Goal: Entertainment & Leisure: Consume media (video, audio)

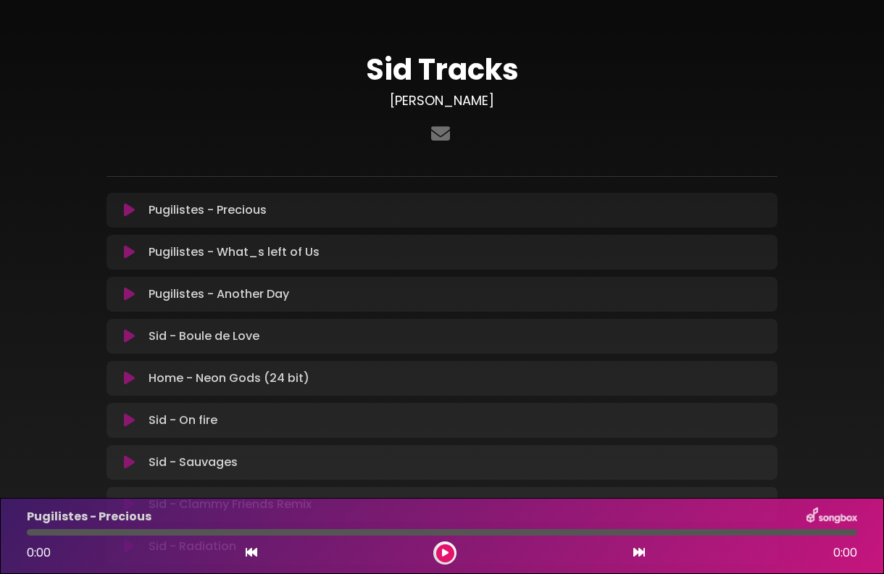
click at [136, 207] on button at bounding box center [129, 210] width 28 height 14
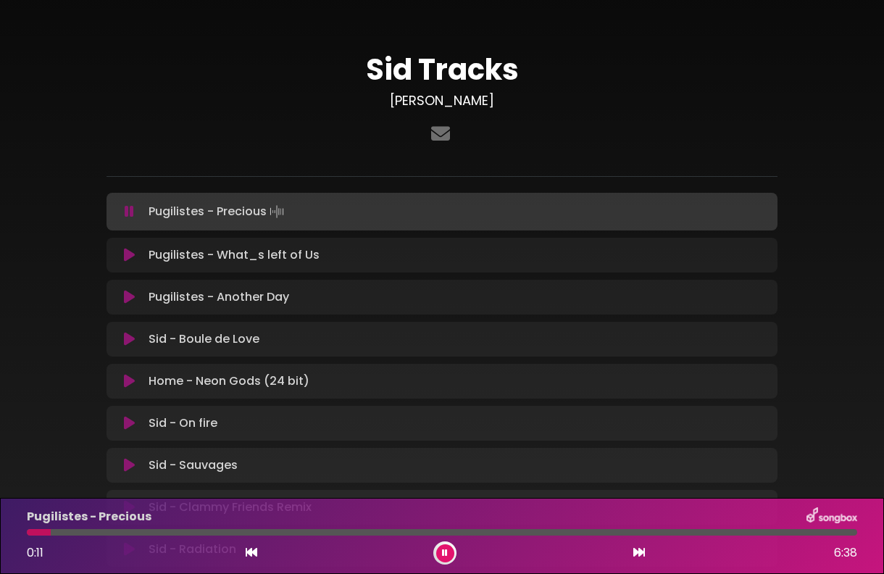
click at [103, 530] on div at bounding box center [442, 532] width 830 height 7
click at [188, 530] on div at bounding box center [442, 532] width 830 height 7
click at [238, 530] on div at bounding box center [442, 532] width 830 height 7
click at [296, 533] on div at bounding box center [442, 532] width 830 height 7
click at [128, 256] on icon at bounding box center [129, 255] width 11 height 14
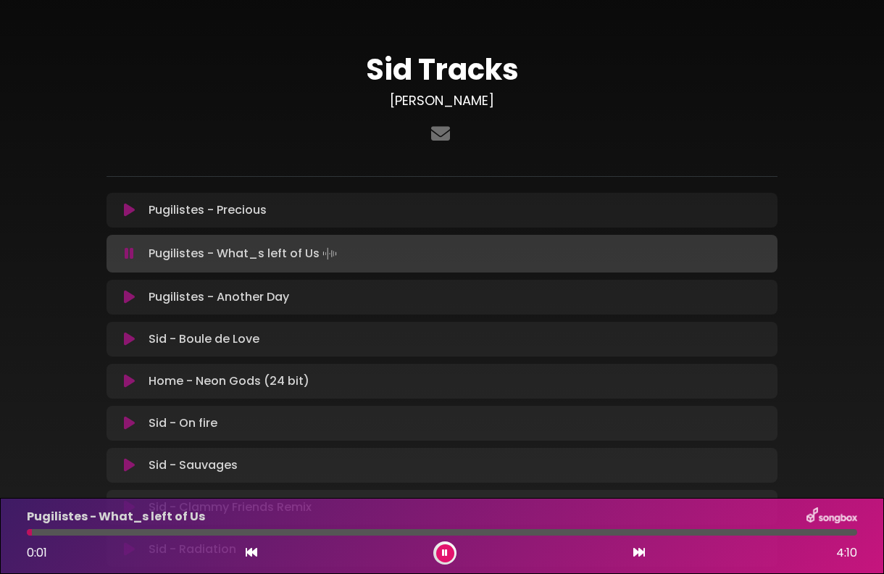
click at [322, 537] on div "Pugilistes - What_s left of Us 0:01 4:10" at bounding box center [442, 535] width 848 height 57
click at [317, 532] on div at bounding box center [442, 532] width 830 height 7
click at [392, 530] on div at bounding box center [442, 532] width 830 height 7
click at [480, 535] on div "Pugilistes - What_s left of Us 1:50 4:10" at bounding box center [442, 535] width 848 height 57
click at [480, 535] on div at bounding box center [442, 532] width 830 height 7
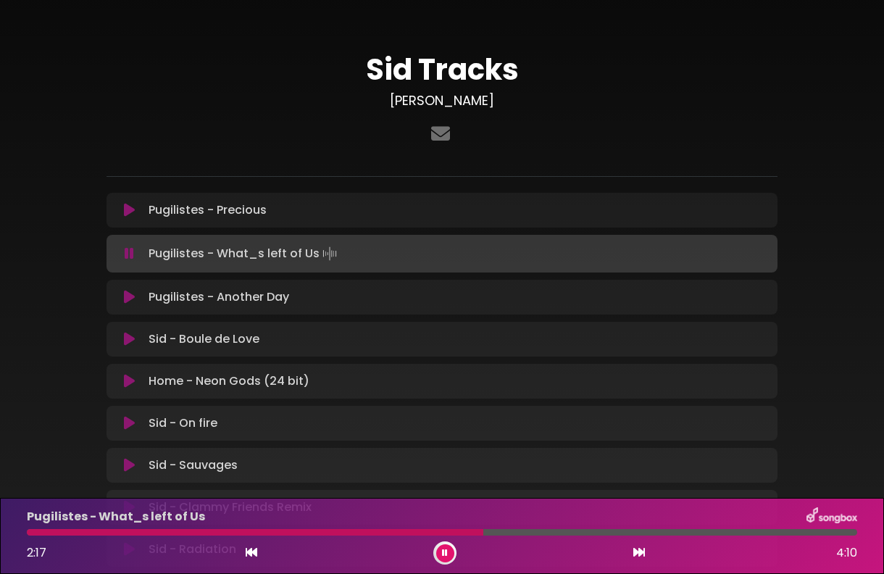
click at [548, 530] on div at bounding box center [442, 532] width 830 height 7
click at [631, 534] on div at bounding box center [442, 532] width 830 height 7
click at [673, 535] on div "Pugilistes - What_s left of Us 3:03 4:10" at bounding box center [442, 535] width 848 height 57
click at [126, 297] on icon at bounding box center [129, 297] width 11 height 14
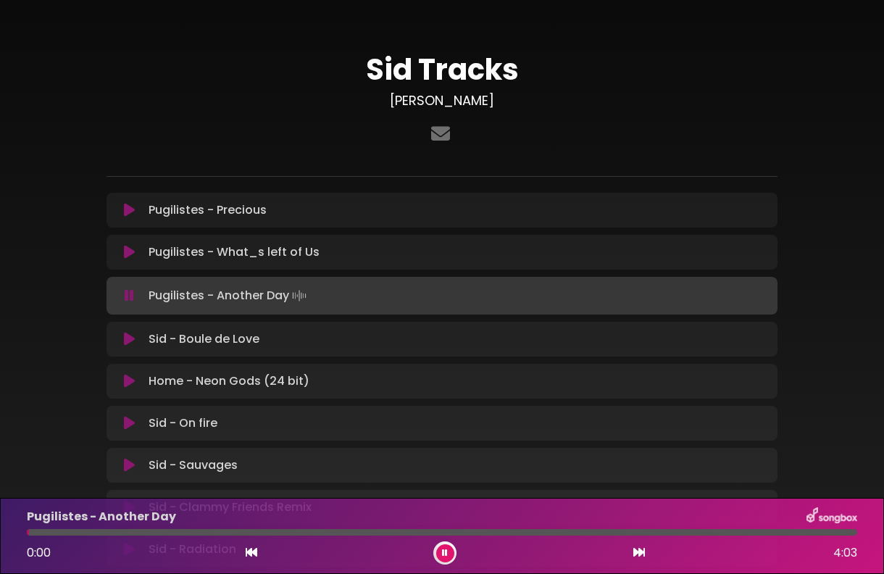
click at [104, 532] on div at bounding box center [442, 532] width 830 height 7
click at [159, 532] on div at bounding box center [442, 532] width 830 height 7
click at [127, 336] on icon at bounding box center [129, 339] width 11 height 14
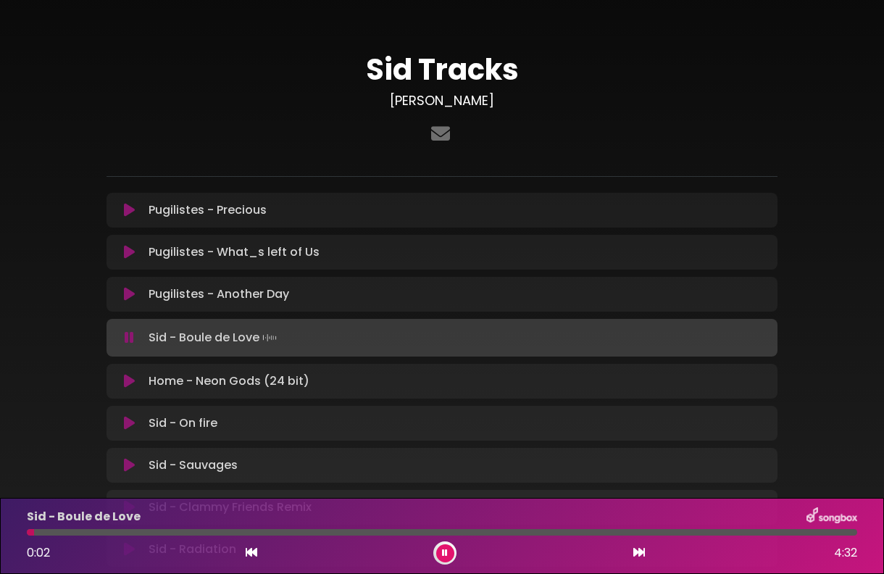
click at [189, 532] on div at bounding box center [442, 532] width 830 height 7
click at [445, 555] on icon at bounding box center [445, 552] width 6 height 9
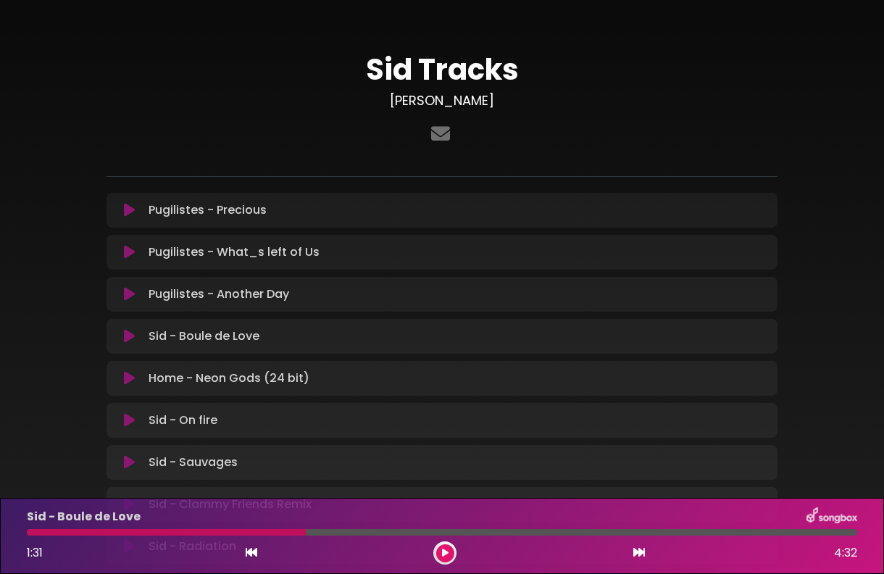
click at [449, 549] on button at bounding box center [445, 553] width 18 height 18
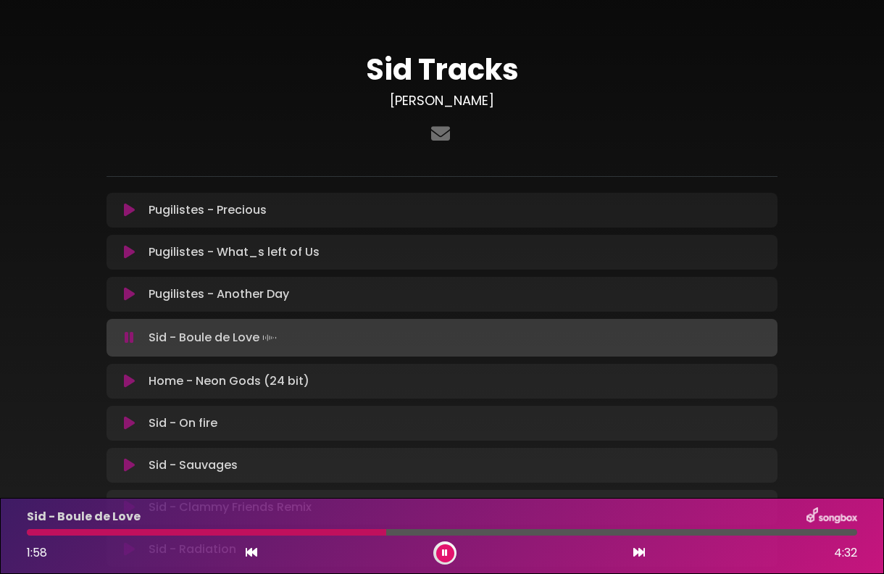
click at [475, 536] on div "Sid - Boule de Love 1:58 4:32" at bounding box center [442, 535] width 848 height 57
click at [472, 529] on div at bounding box center [442, 532] width 830 height 7
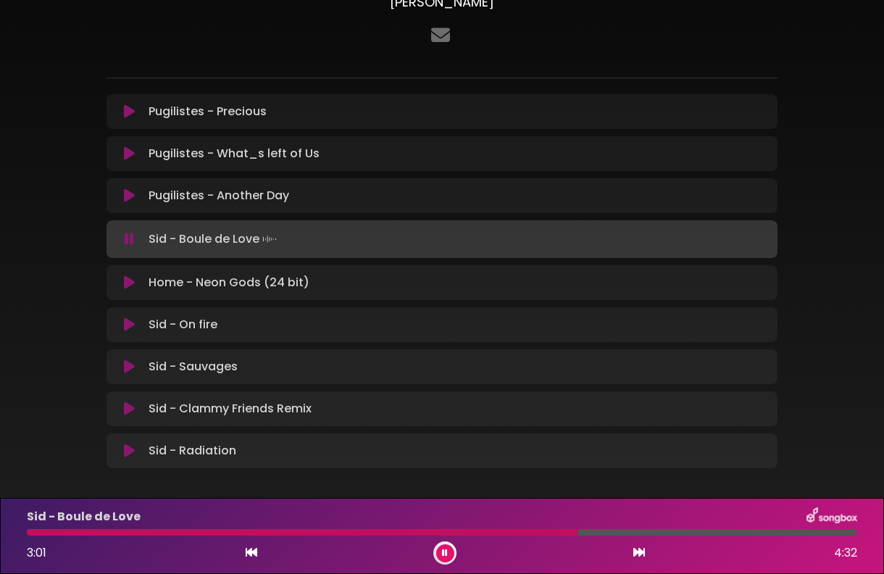
scroll to position [99, 0]
click at [127, 279] on icon at bounding box center [129, 282] width 11 height 14
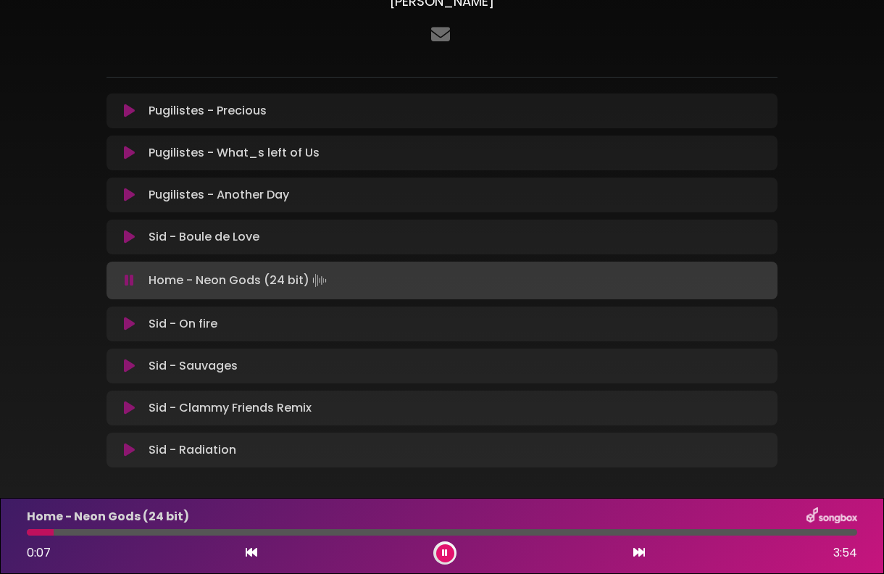
click at [131, 527] on div "Home - Neon Gods (24 bit) 0:07 3:54" at bounding box center [442, 535] width 848 height 57
click at [133, 535] on div at bounding box center [442, 532] width 830 height 7
click at [194, 532] on div at bounding box center [442, 532] width 830 height 7
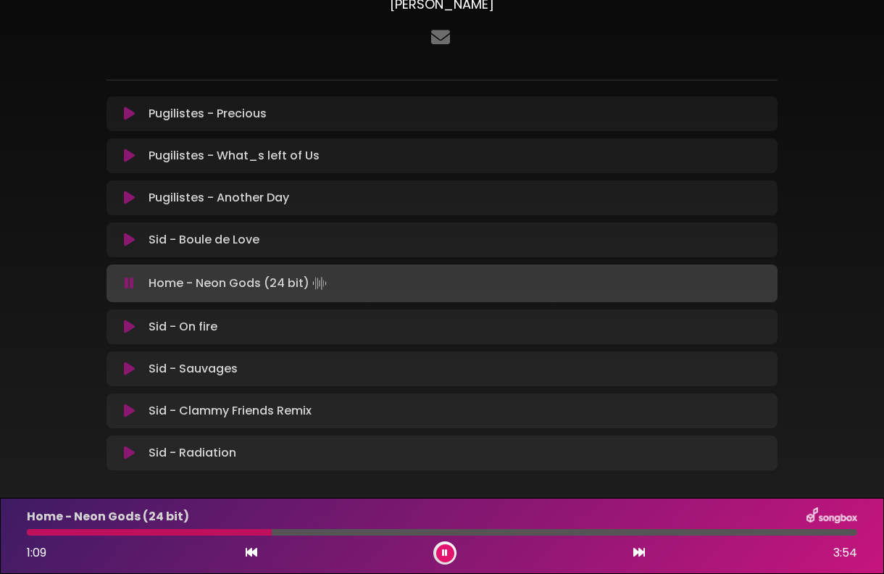
scroll to position [93, 0]
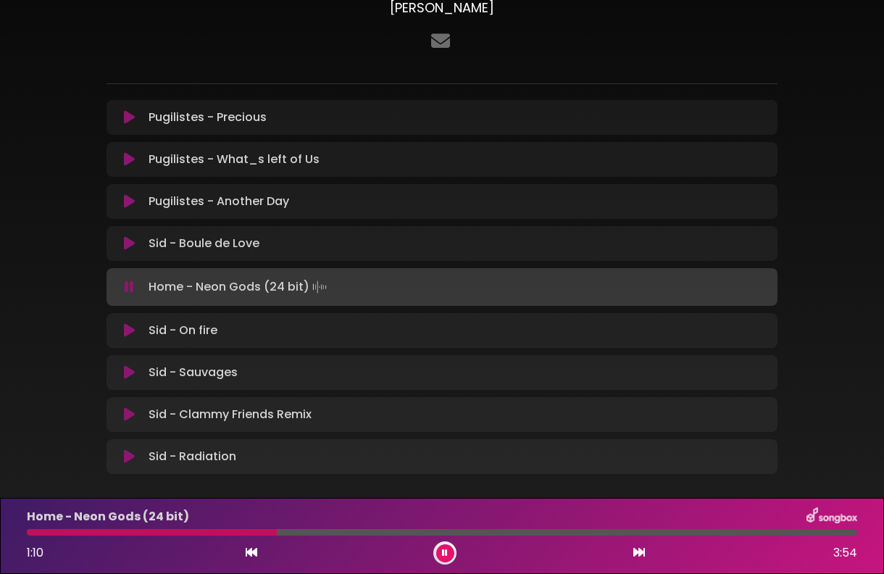
click at [129, 326] on icon at bounding box center [129, 330] width 11 height 14
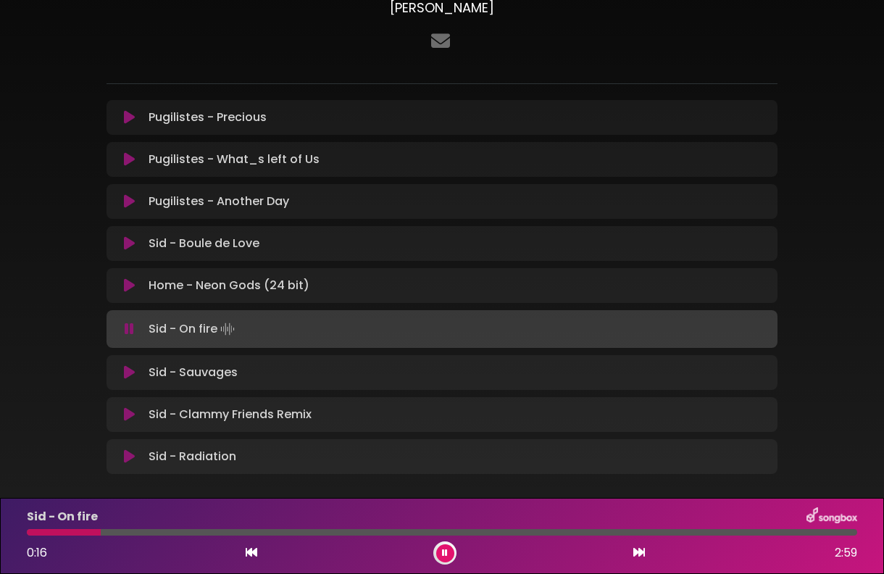
click at [196, 532] on div at bounding box center [442, 532] width 830 height 7
click at [332, 532] on div at bounding box center [442, 532] width 830 height 7
click at [595, 533] on div at bounding box center [442, 532] width 830 height 7
click at [130, 240] on icon at bounding box center [129, 243] width 11 height 14
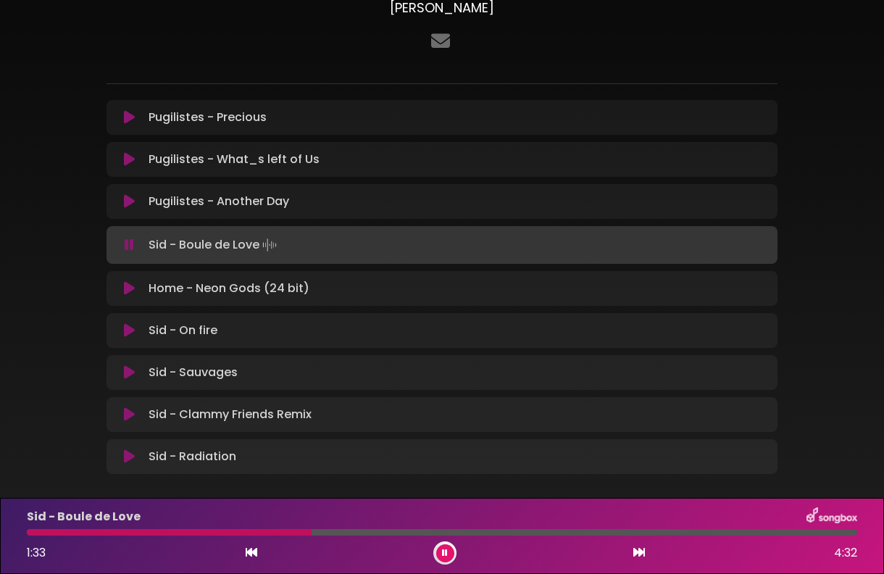
click at [442, 553] on icon at bounding box center [445, 552] width 6 height 9
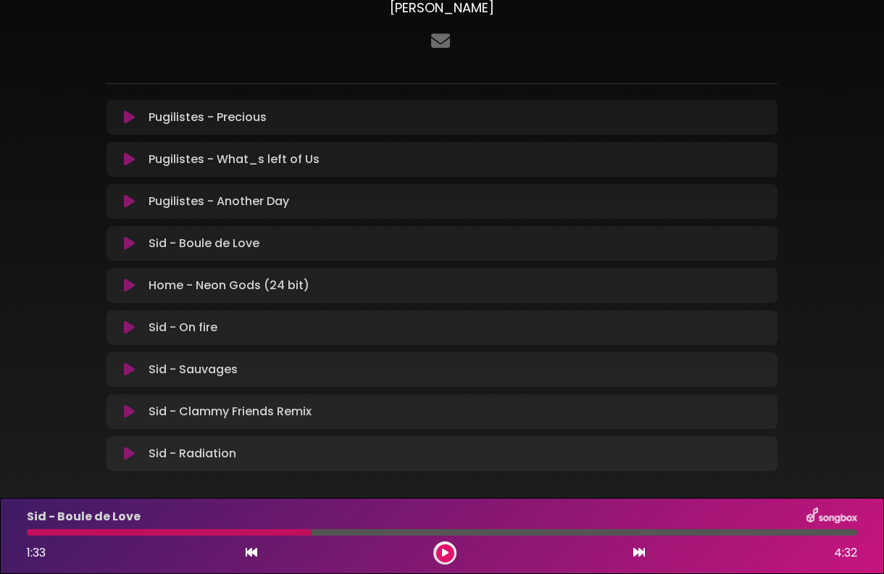
click at [128, 367] on icon at bounding box center [129, 369] width 11 height 14
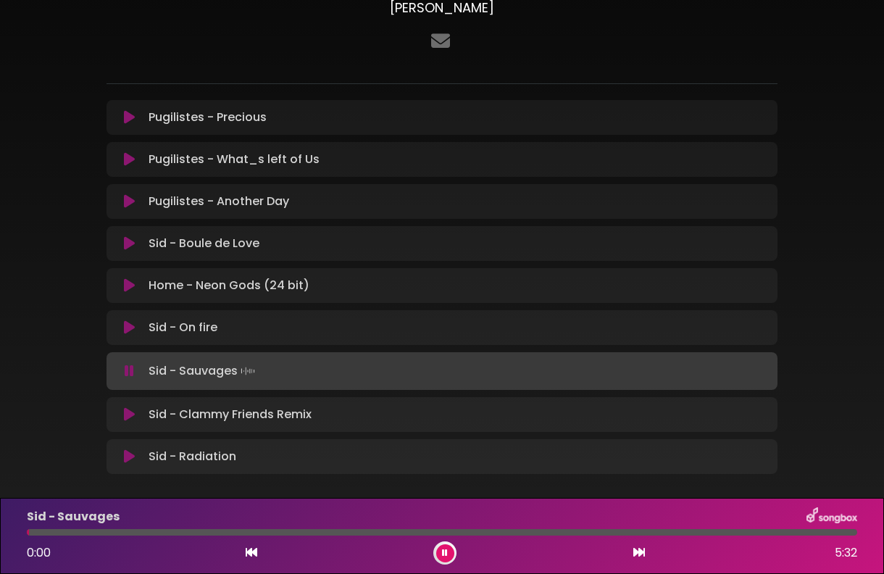
click at [98, 533] on div at bounding box center [442, 532] width 830 height 7
click at [152, 530] on div at bounding box center [442, 532] width 830 height 7
click at [263, 541] on div "0:50 5:32" at bounding box center [442, 552] width 848 height 23
click at [225, 535] on div at bounding box center [442, 532] width 830 height 7
click at [261, 532] on div at bounding box center [442, 532] width 830 height 7
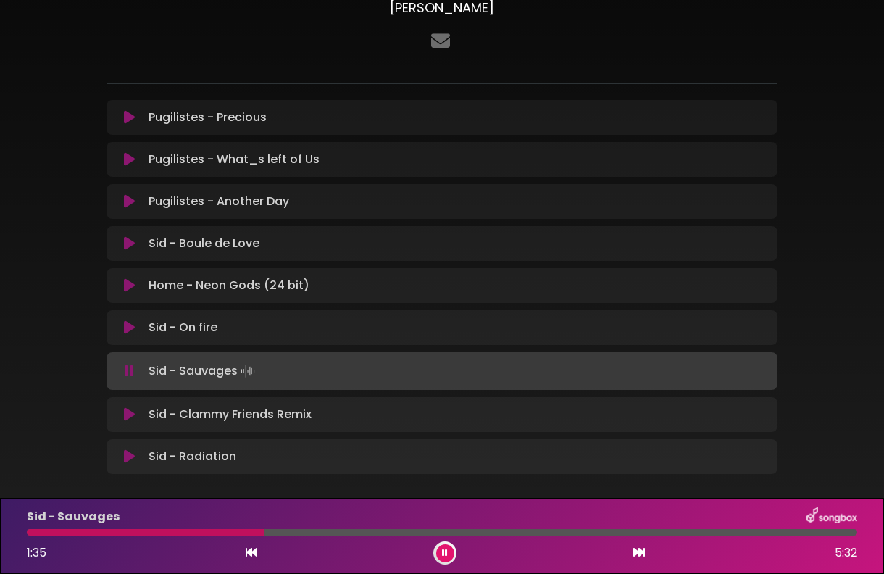
click at [311, 533] on div at bounding box center [442, 532] width 830 height 7
click at [391, 533] on div at bounding box center [442, 532] width 830 height 7
click at [472, 534] on div at bounding box center [442, 532] width 830 height 7
click at [584, 536] on div "Sid - Sauvages 3:04 5:32" at bounding box center [442, 535] width 848 height 57
click at [561, 534] on div at bounding box center [442, 532] width 830 height 7
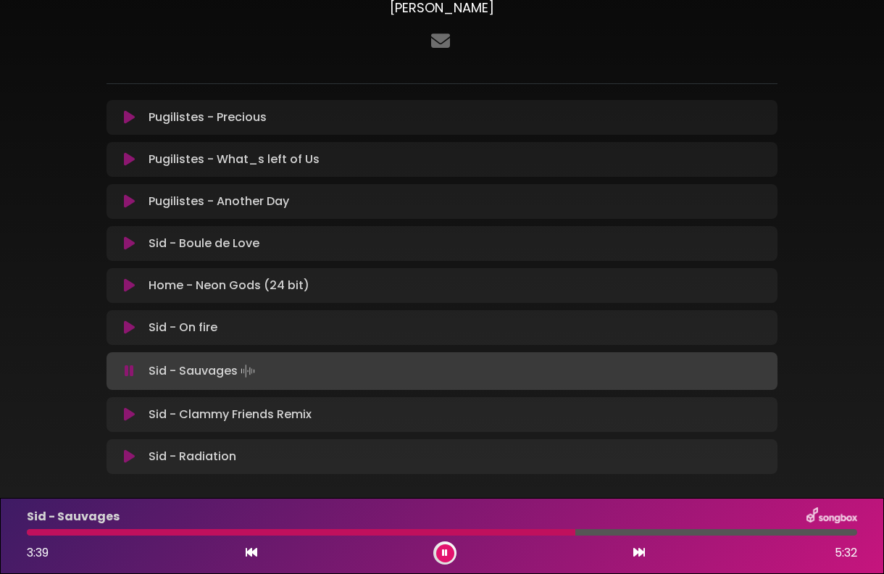
click at [605, 535] on div "Sid - Sauvages 3:39 5:32" at bounding box center [442, 535] width 848 height 57
click at [661, 535] on div "Sid - Sauvages 3:40 5:32" at bounding box center [442, 535] width 848 height 57
click at [640, 534] on div at bounding box center [442, 532] width 830 height 7
click at [695, 534] on div at bounding box center [442, 532] width 830 height 7
click at [125, 414] on icon at bounding box center [129, 414] width 11 height 14
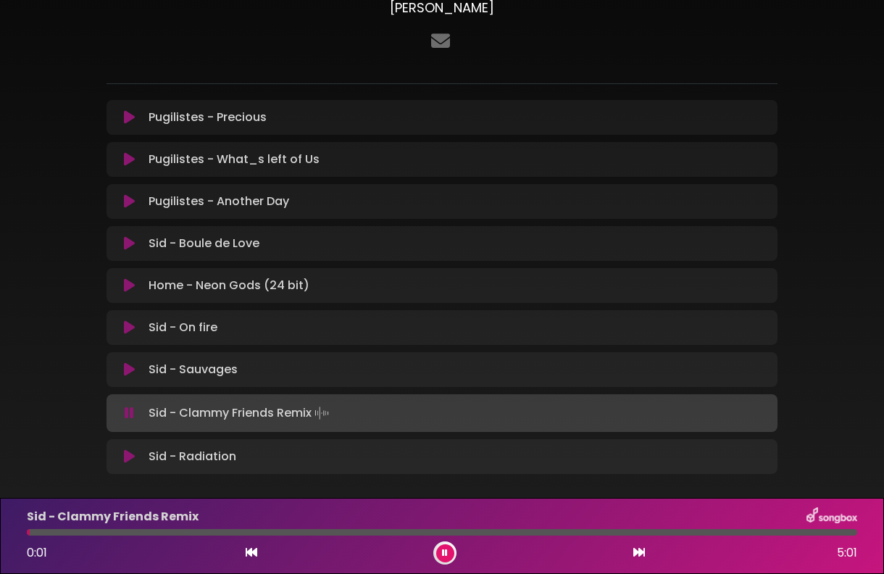
click at [113, 530] on div at bounding box center [442, 532] width 830 height 7
click at [176, 532] on div at bounding box center [442, 532] width 830 height 7
click at [244, 531] on div at bounding box center [442, 532] width 830 height 7
click at [301, 532] on div at bounding box center [442, 532] width 830 height 7
click at [383, 535] on div at bounding box center [442, 532] width 830 height 7
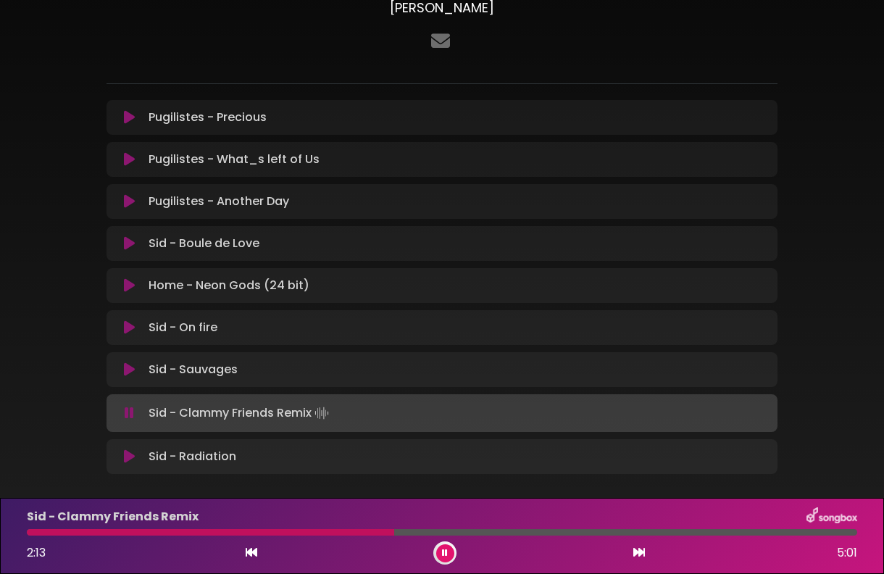
click at [494, 533] on div at bounding box center [442, 532] width 830 height 7
click at [594, 535] on div at bounding box center [442, 532] width 830 height 7
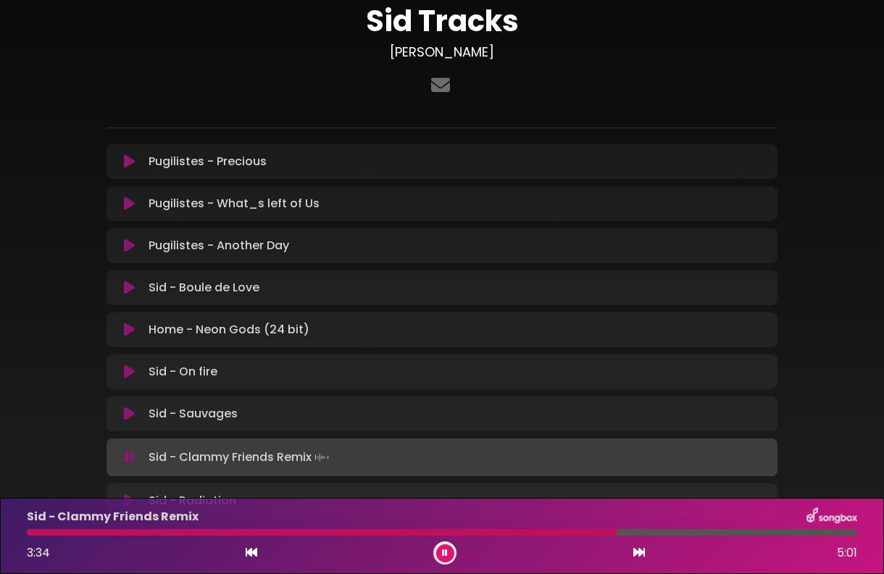
scroll to position [108, 0]
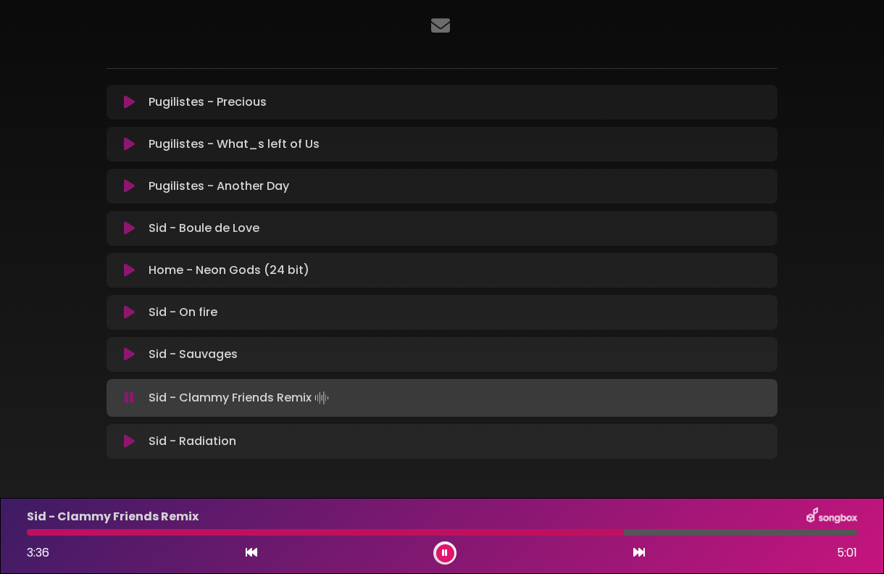
click at [127, 441] on icon at bounding box center [129, 441] width 11 height 14
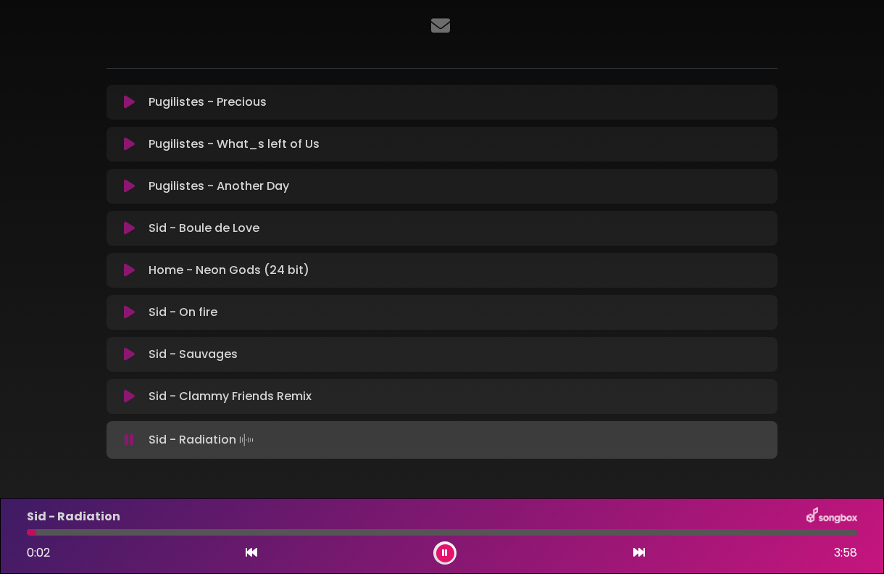
click at [137, 533] on div at bounding box center [442, 532] width 830 height 7
click at [238, 532] on div at bounding box center [442, 532] width 830 height 7
click at [316, 530] on div at bounding box center [442, 532] width 830 height 7
click at [446, 554] on icon at bounding box center [445, 552] width 6 height 9
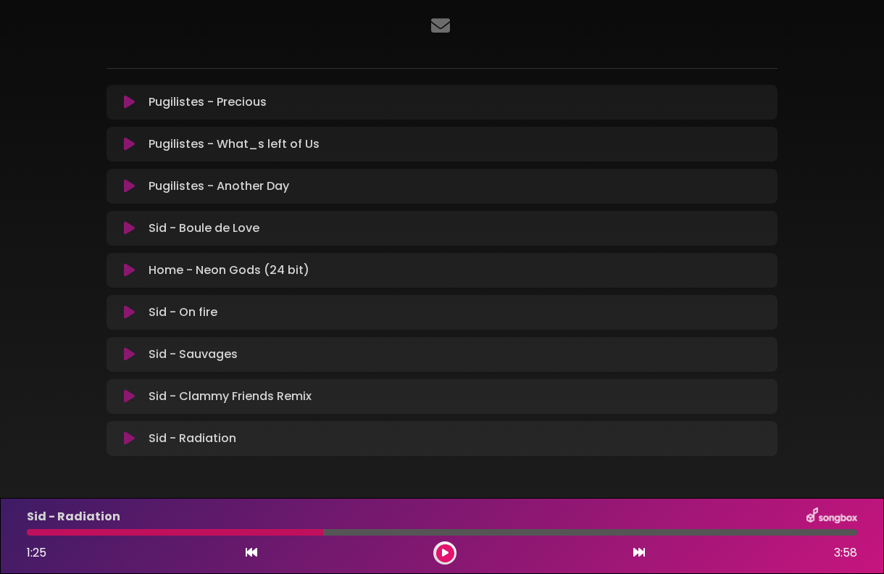
click at [120, 101] on button at bounding box center [129, 102] width 28 height 14
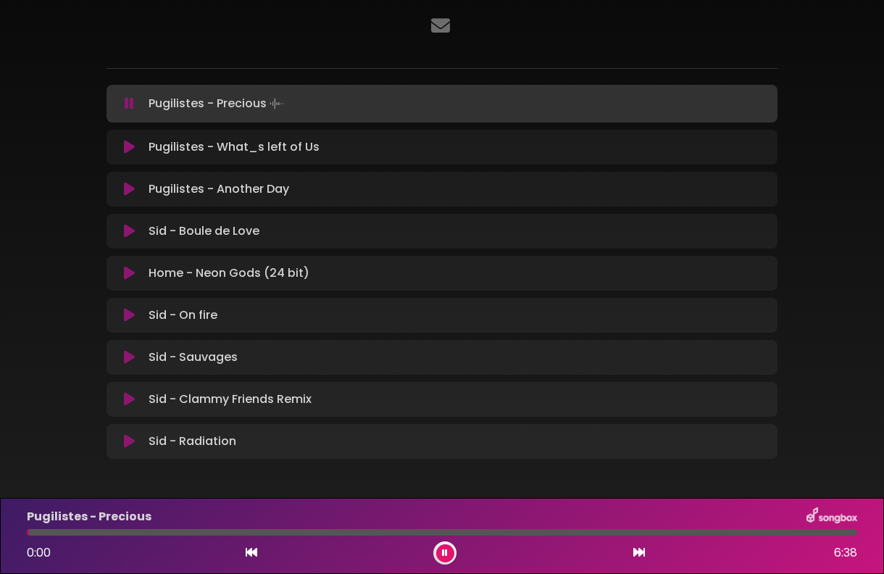
click at [141, 529] on div at bounding box center [442, 532] width 830 height 7
click at [233, 533] on div at bounding box center [442, 532] width 830 height 7
click at [298, 532] on div at bounding box center [442, 532] width 830 height 7
click at [387, 530] on div at bounding box center [442, 532] width 830 height 7
click at [538, 534] on div at bounding box center [442, 532] width 830 height 7
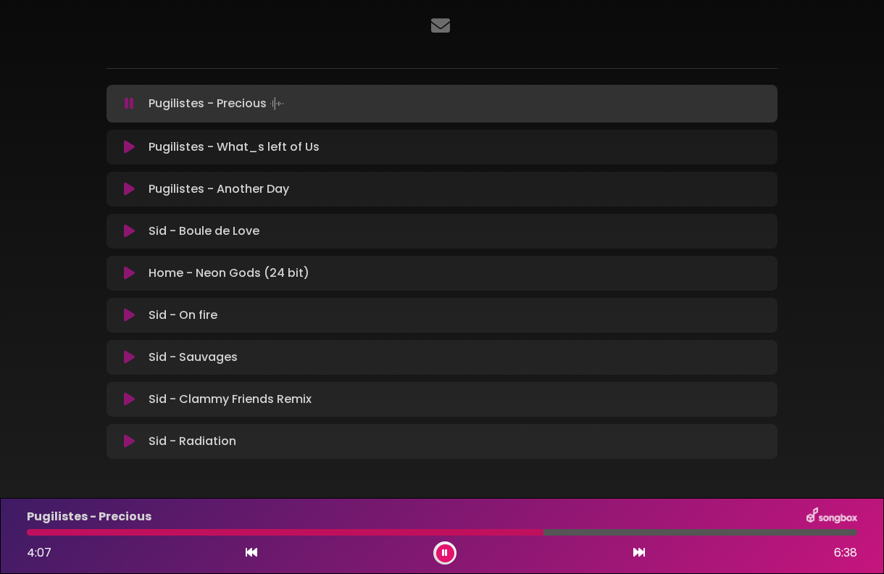
click at [588, 532] on div at bounding box center [442, 532] width 830 height 7
click at [662, 532] on div at bounding box center [442, 532] width 830 height 7
click at [129, 151] on icon at bounding box center [129, 147] width 11 height 14
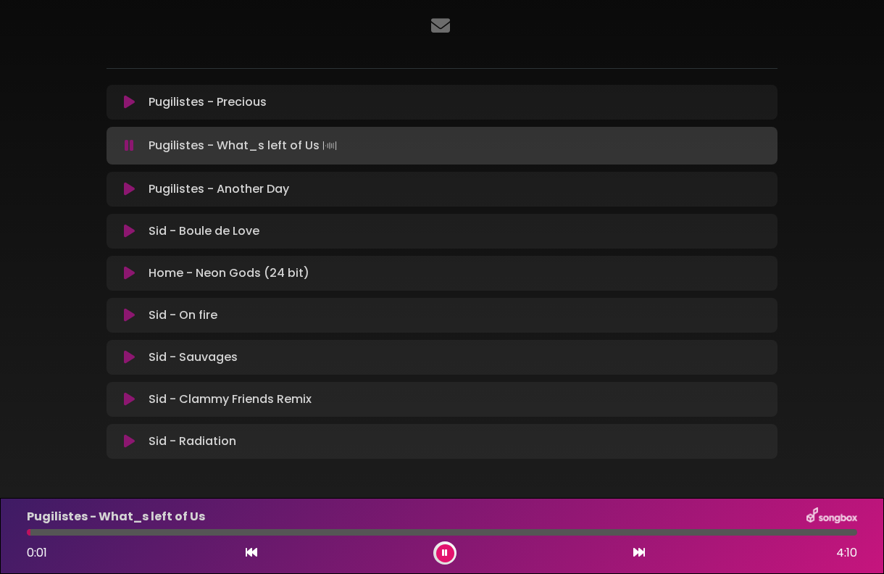
click at [204, 535] on div at bounding box center [442, 532] width 830 height 7
click at [358, 532] on div at bounding box center [442, 532] width 830 height 7
click at [482, 535] on div "Pugilistes - What_s left of Us 1:42 4:10" at bounding box center [442, 535] width 848 height 57
click at [490, 532] on div at bounding box center [442, 532] width 830 height 7
click at [125, 144] on icon at bounding box center [129, 145] width 9 height 14
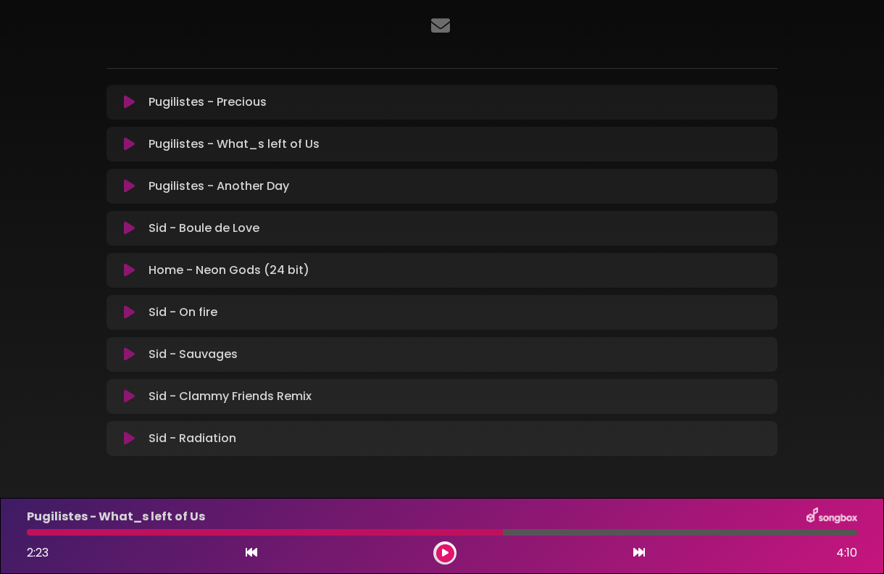
click at [116, 185] on button at bounding box center [129, 186] width 28 height 14
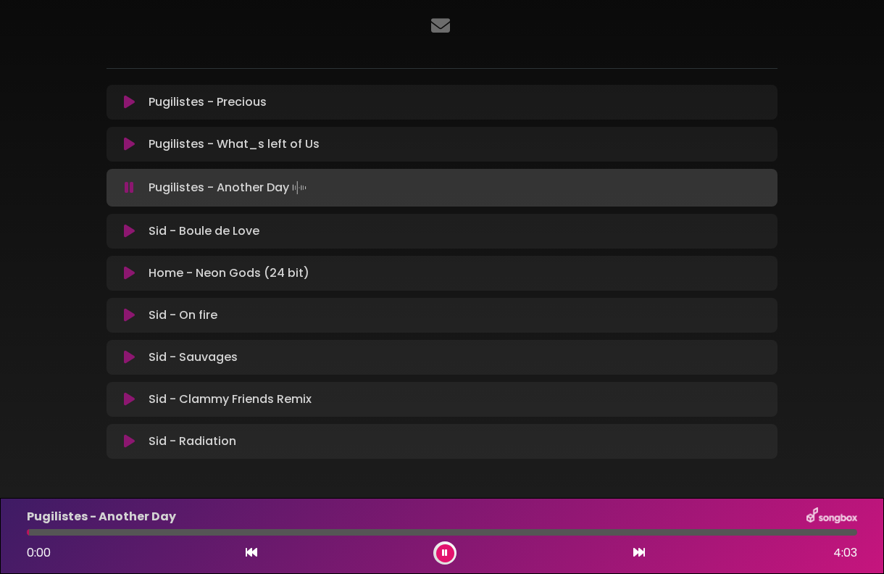
click at [162, 532] on div at bounding box center [442, 532] width 830 height 7
click at [445, 551] on icon at bounding box center [445, 552] width 6 height 9
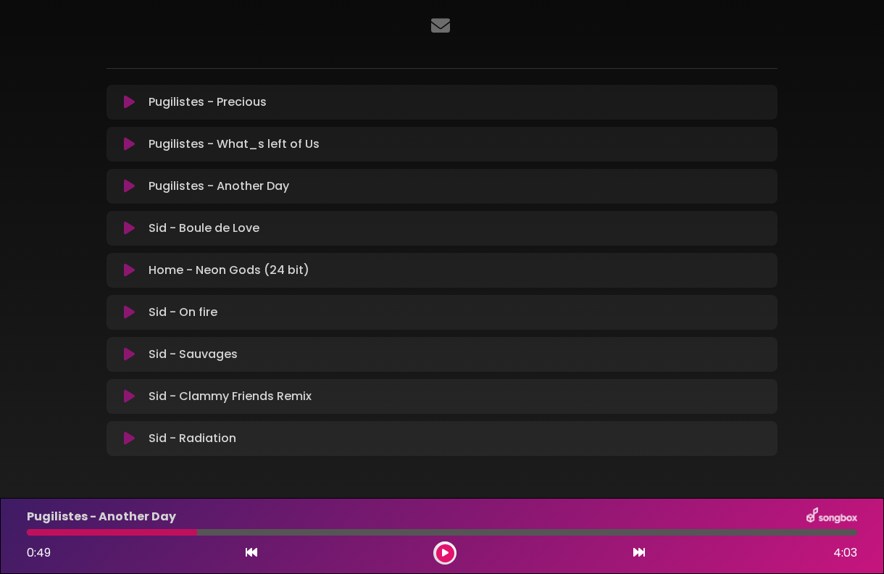
click at [126, 228] on icon at bounding box center [129, 228] width 11 height 14
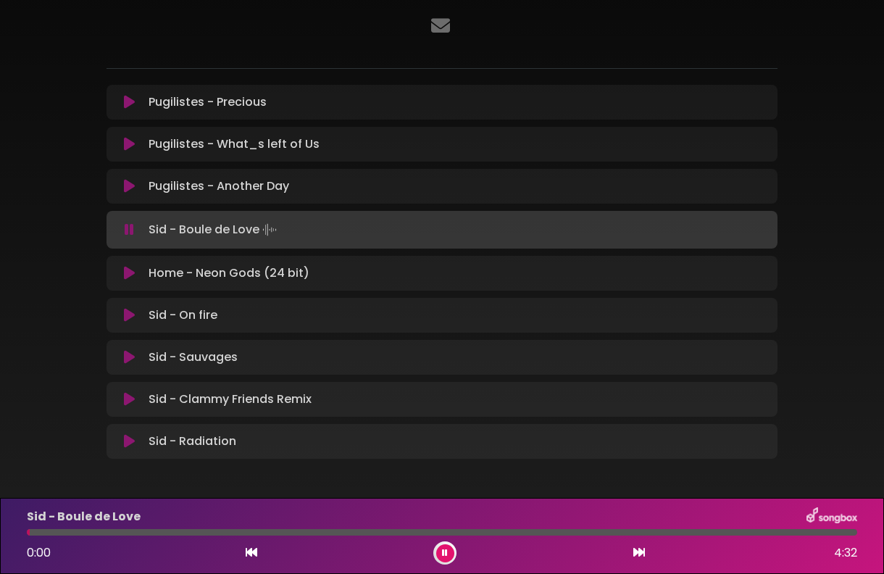
click at [164, 532] on div at bounding box center [442, 532] width 830 height 7
click at [235, 532] on div at bounding box center [442, 532] width 830 height 7
click at [298, 532] on div at bounding box center [442, 532] width 830 height 7
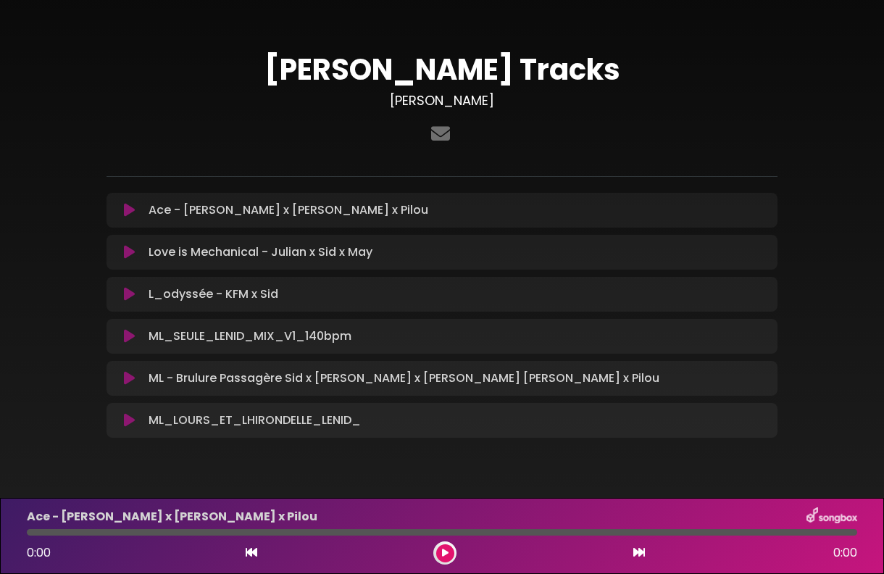
click at [125, 210] on icon at bounding box center [129, 210] width 11 height 14
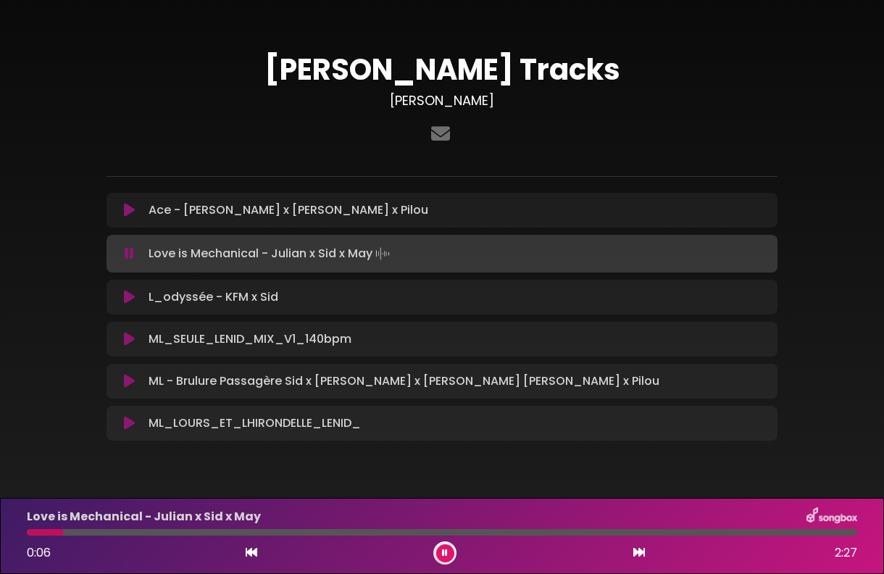
click at [130, 530] on div at bounding box center [442, 532] width 830 height 7
click at [206, 534] on div at bounding box center [442, 532] width 830 height 7
click at [298, 530] on div at bounding box center [442, 532] width 830 height 7
click at [417, 532] on div at bounding box center [442, 532] width 830 height 7
click at [559, 535] on div "Love is Mechanical - Julian x Sid x May 1:16 2:27" at bounding box center [442, 535] width 848 height 57
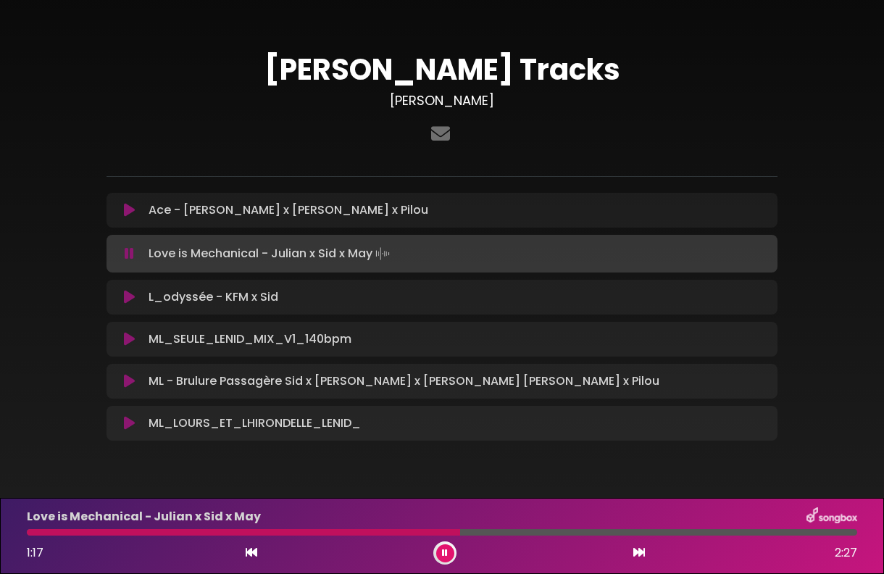
click at [559, 533] on div at bounding box center [442, 532] width 830 height 7
click at [440, 553] on button at bounding box center [445, 553] width 18 height 18
